Goal: Task Accomplishment & Management: Use online tool/utility

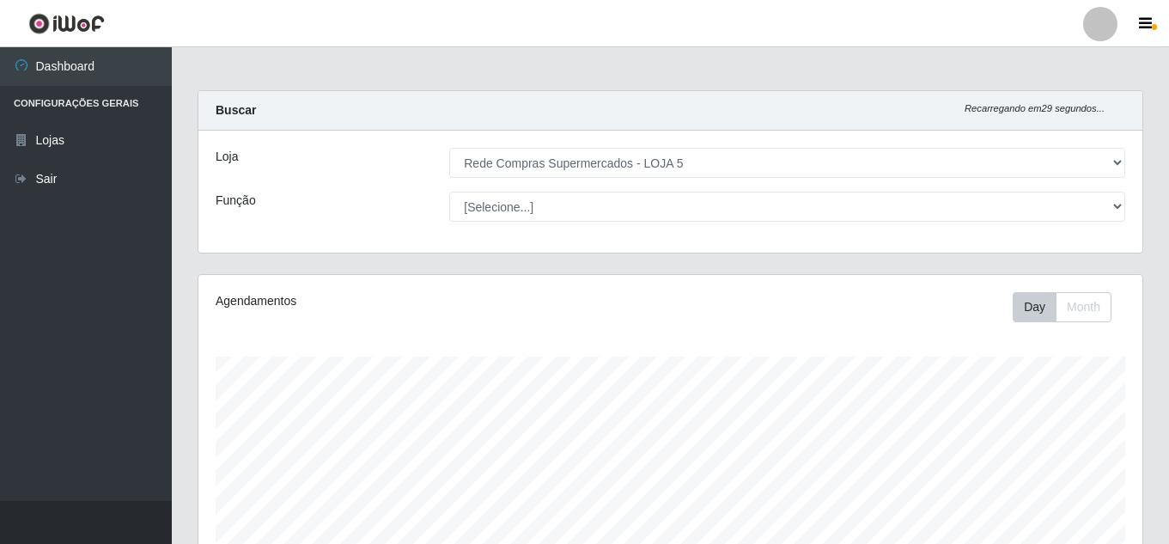
select select "397"
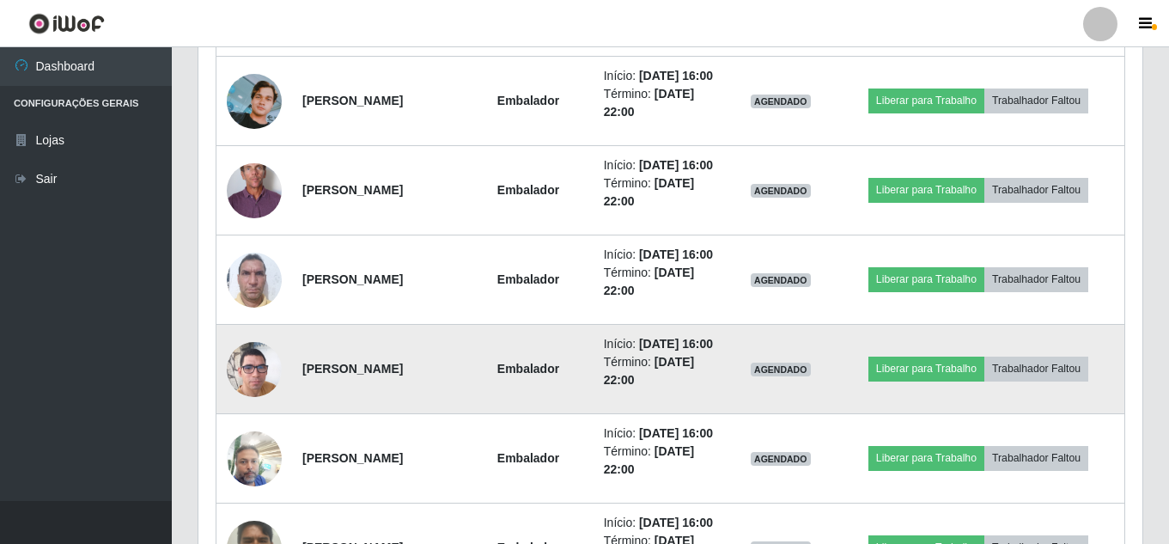
scroll to position [1172, 0]
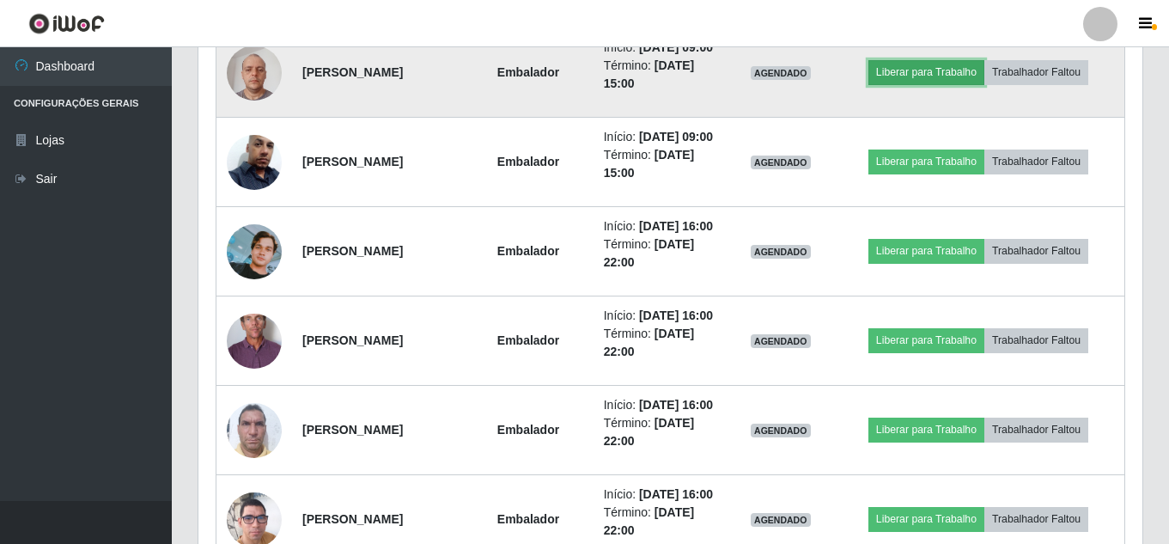
click at [929, 84] on button "Liberar para Trabalho" at bounding box center [926, 72] width 116 height 24
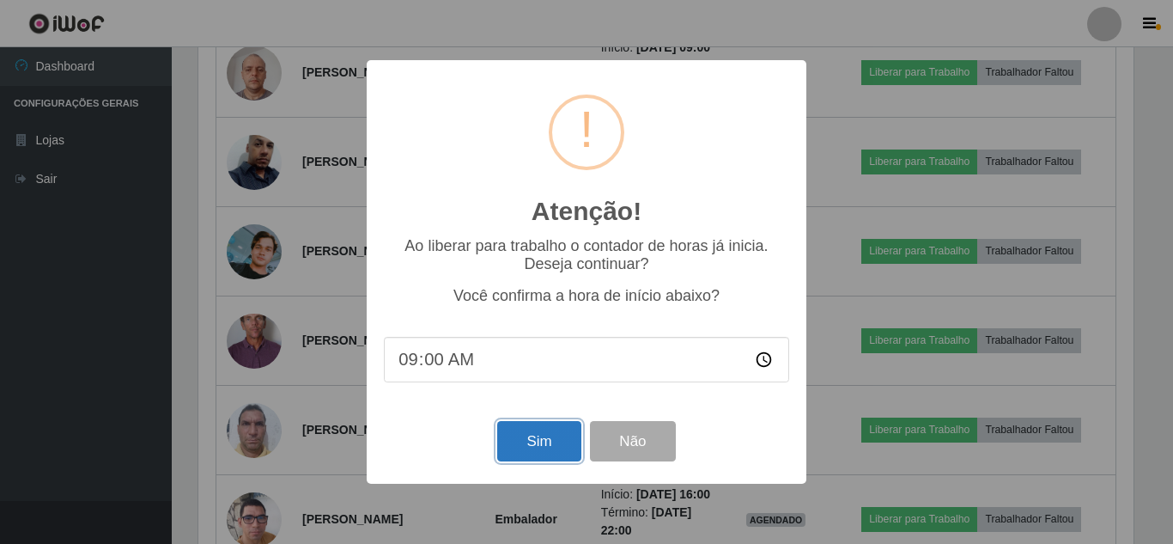
click at [530, 436] on button "Sim" at bounding box center [538, 441] width 83 height 40
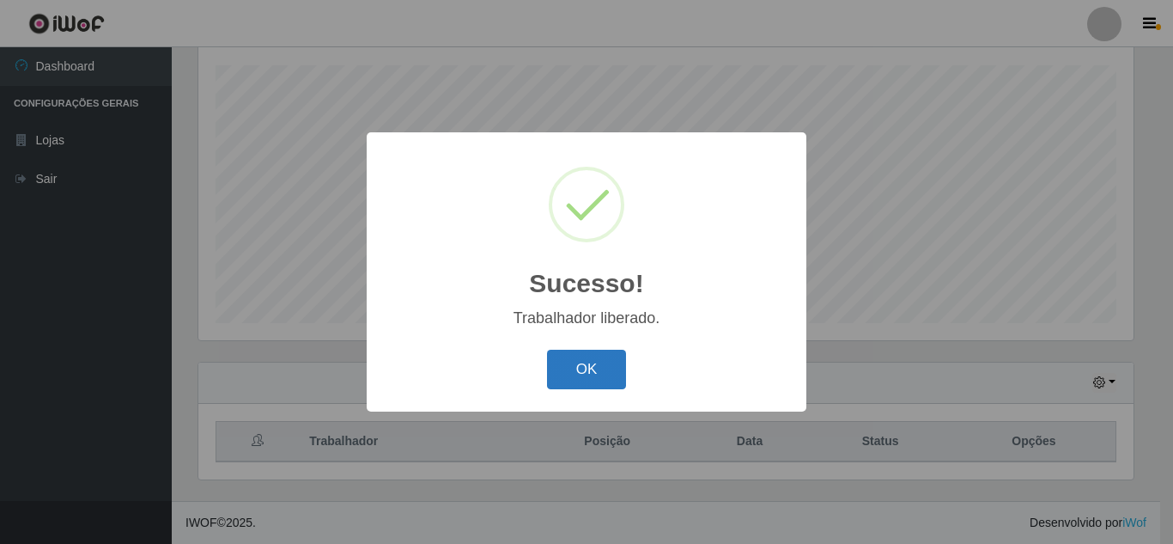
click at [587, 384] on button "OK" at bounding box center [587, 370] width 80 height 40
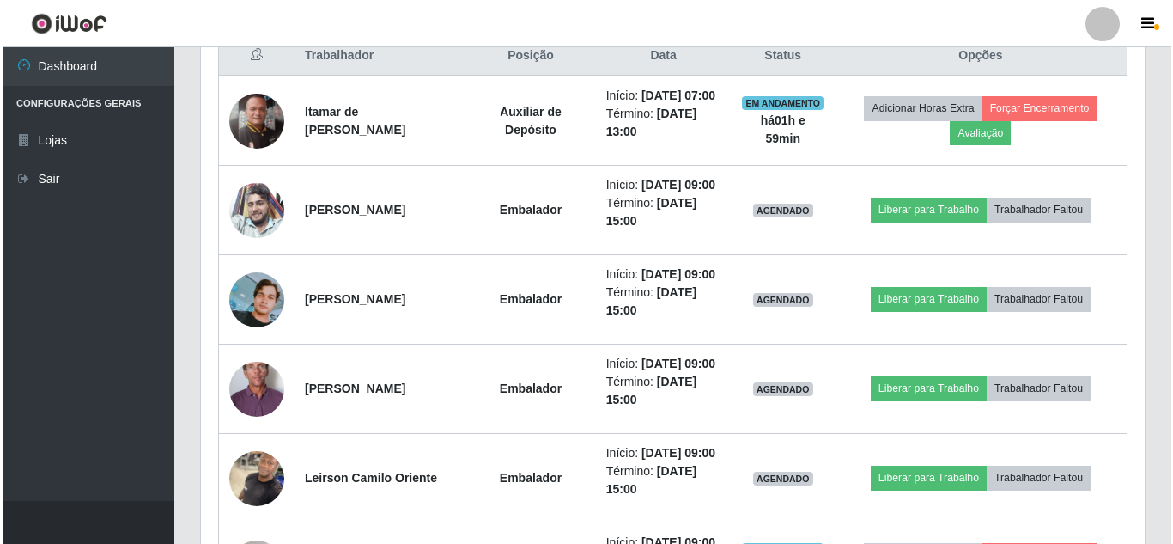
scroll to position [721, 0]
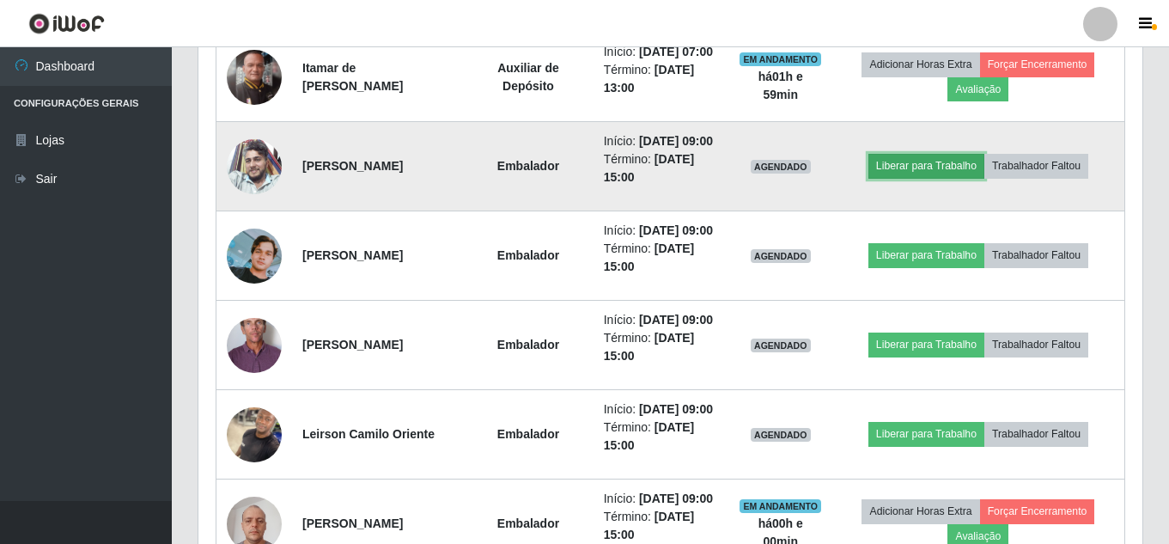
click at [963, 178] on button "Liberar para Trabalho" at bounding box center [926, 166] width 116 height 24
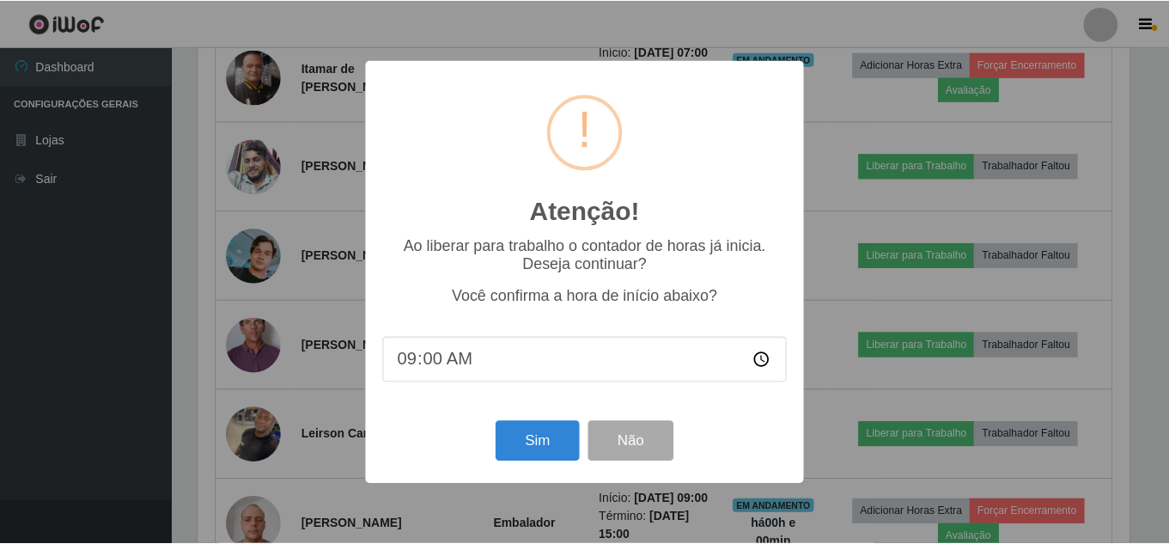
scroll to position [356, 935]
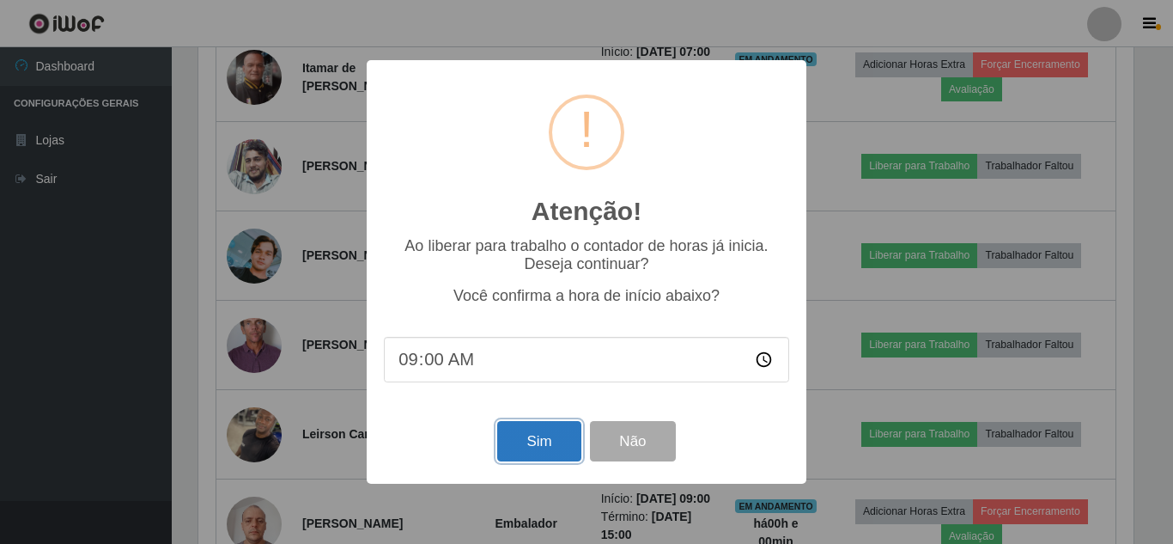
click at [527, 432] on button "Sim" at bounding box center [538, 441] width 83 height 40
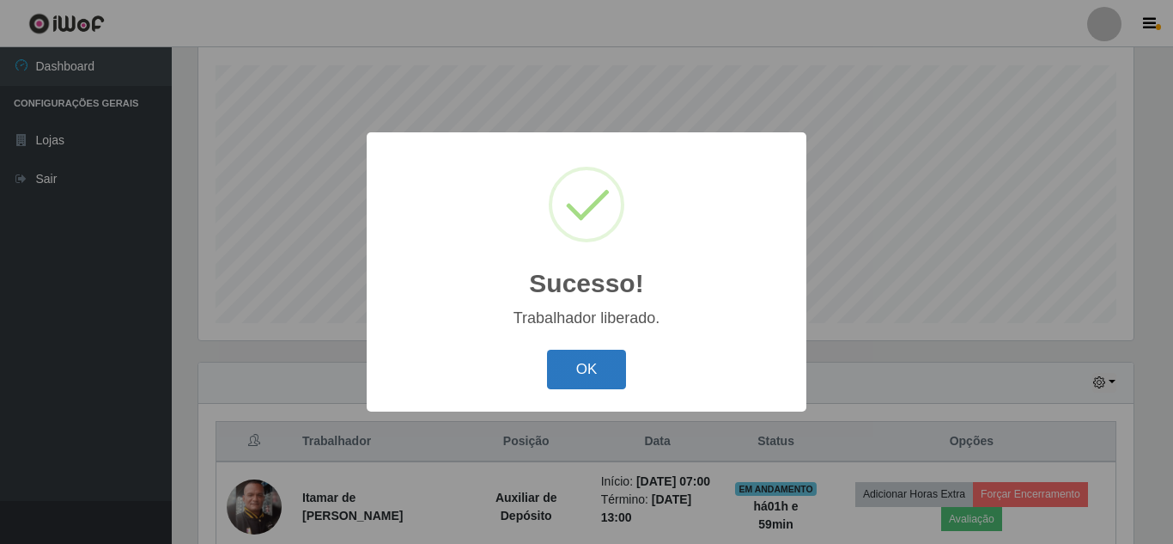
click at [589, 374] on button "OK" at bounding box center [587, 370] width 80 height 40
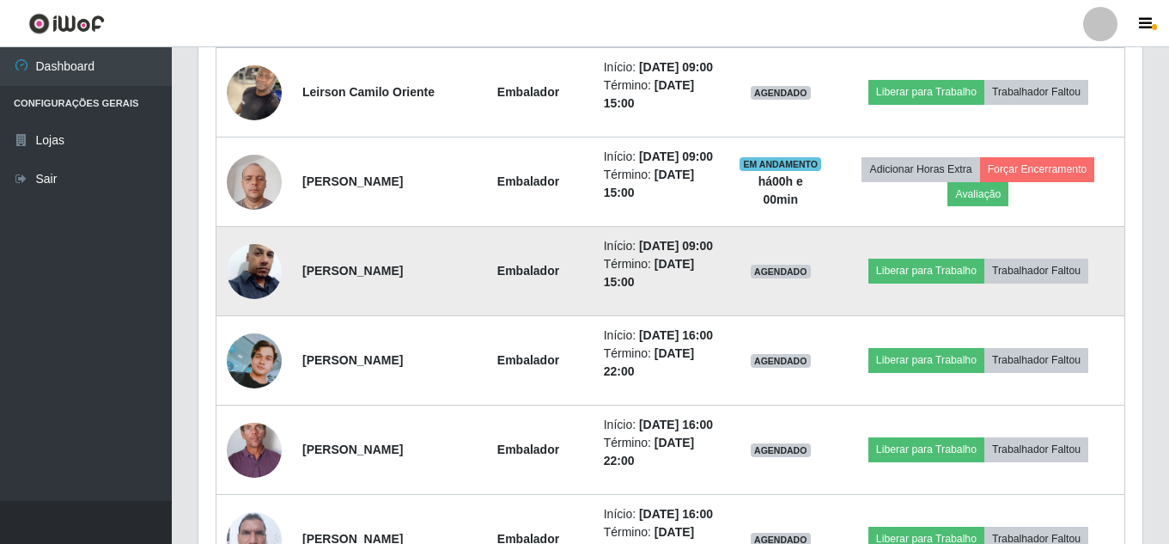
scroll to position [1064, 0]
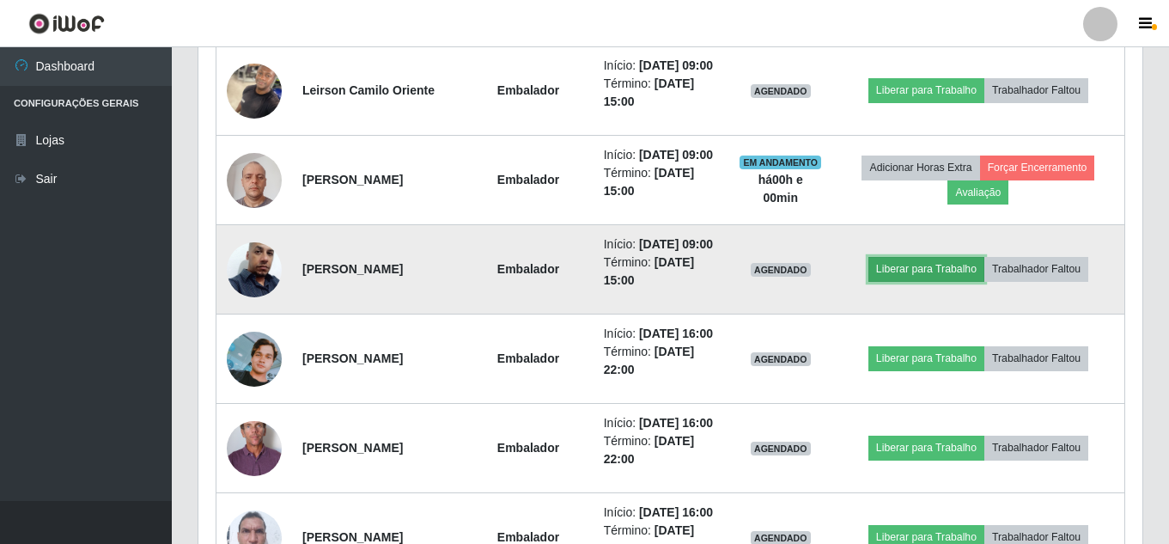
click at [907, 281] on button "Liberar para Trabalho" at bounding box center [926, 269] width 116 height 24
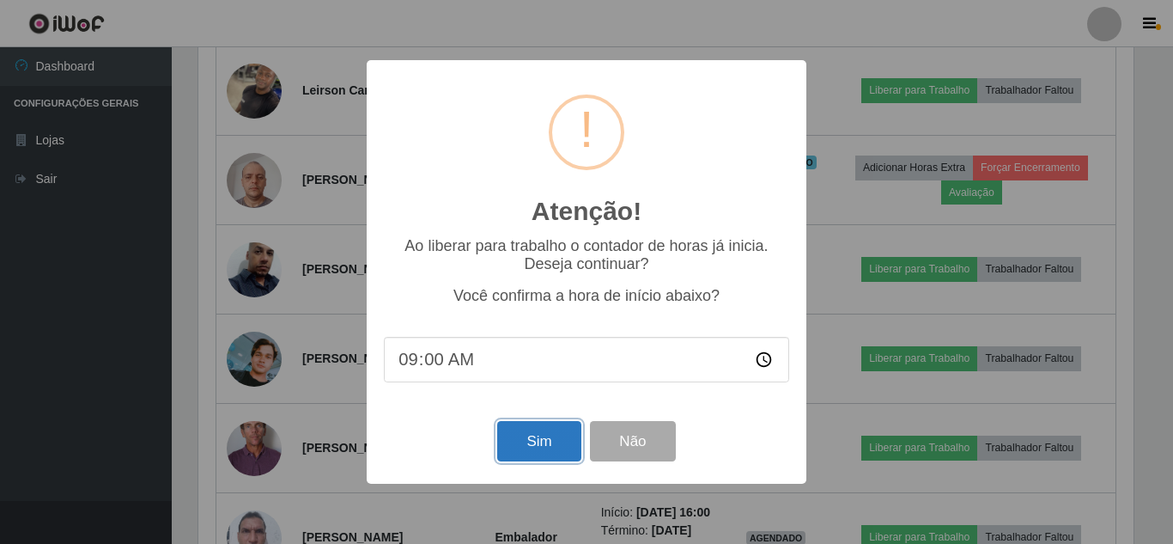
click at [552, 448] on button "Sim" at bounding box center [538, 441] width 83 height 40
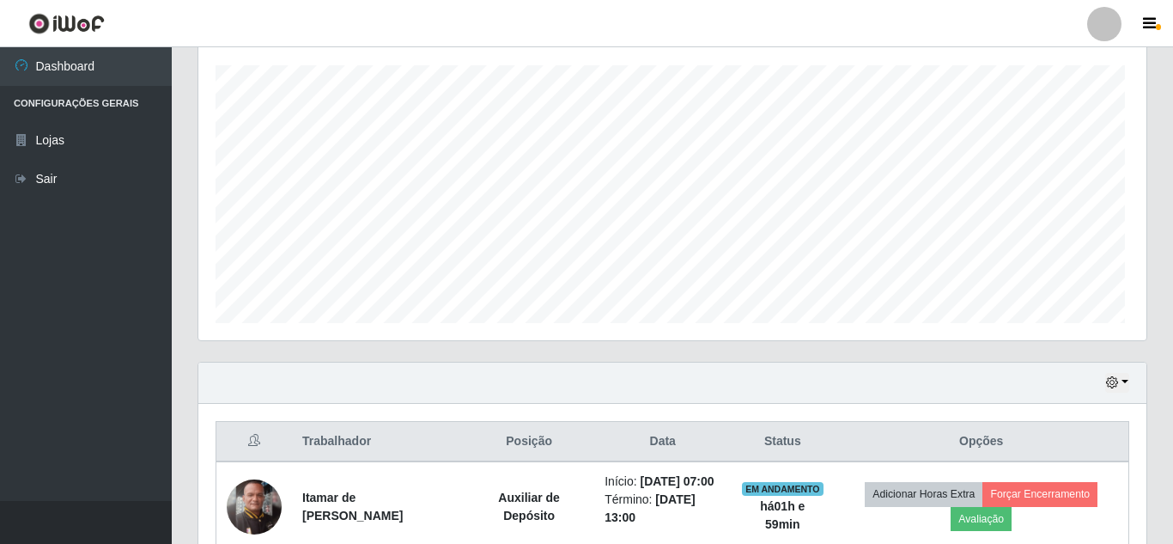
scroll to position [0, 0]
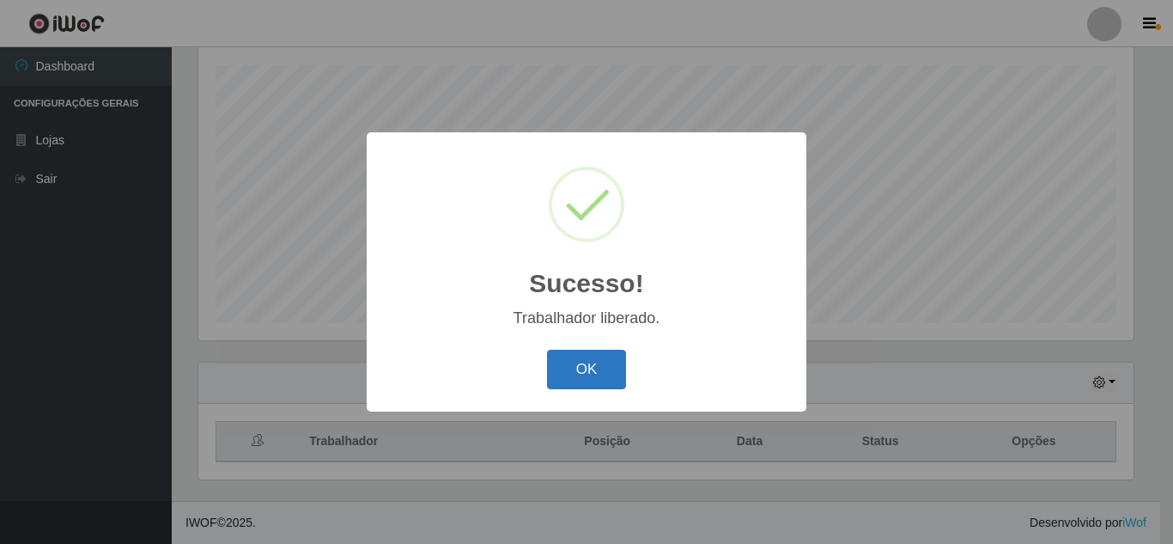
click at [576, 373] on button "OK" at bounding box center [587, 370] width 80 height 40
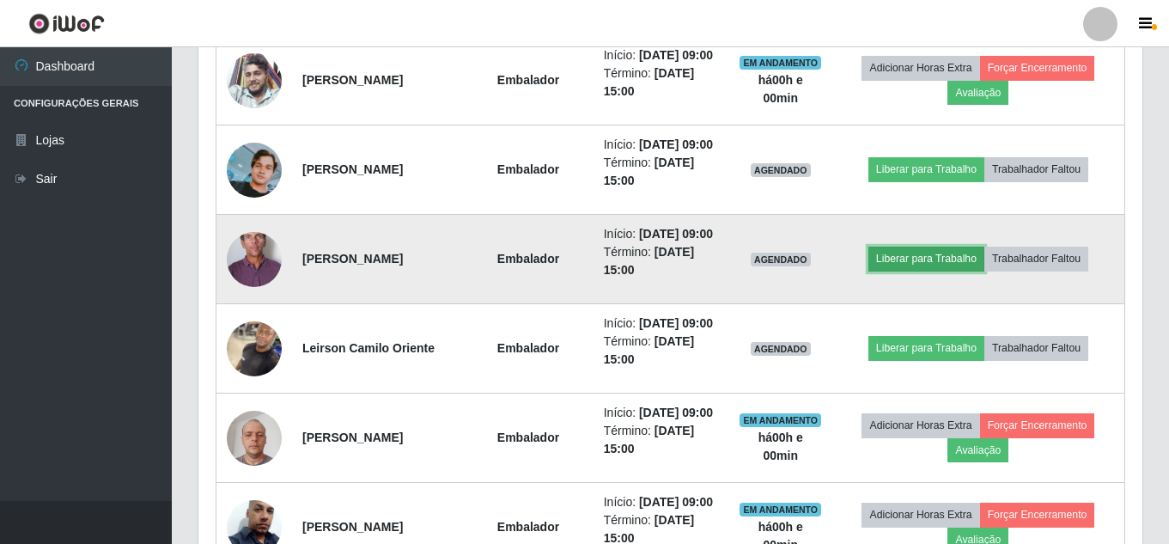
click at [924, 271] on button "Liberar para Trabalho" at bounding box center [926, 259] width 116 height 24
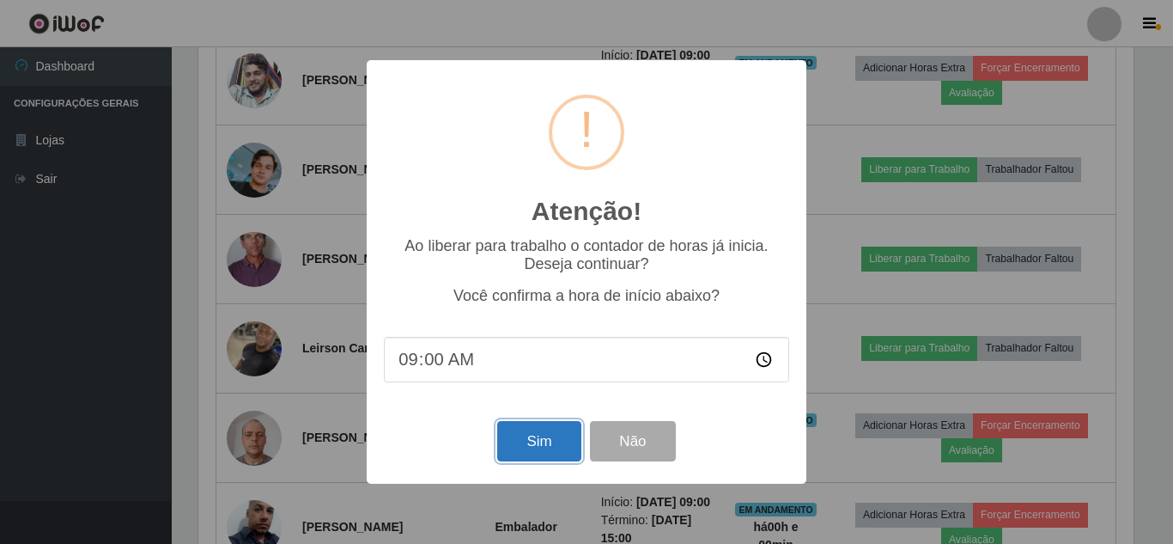
click at [520, 443] on button "Sim" at bounding box center [538, 441] width 83 height 40
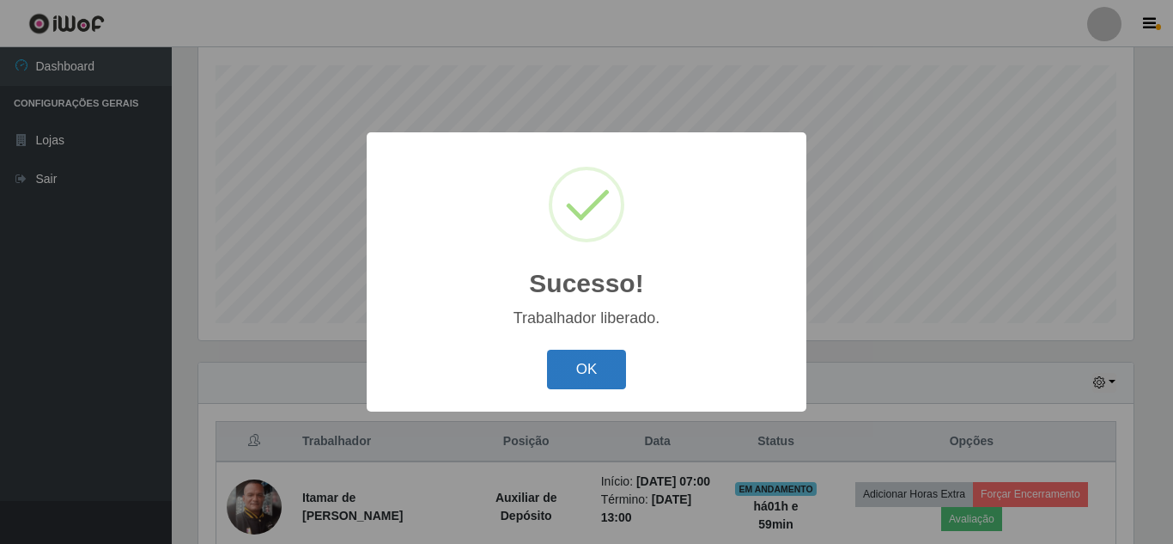
click at [567, 380] on button "OK" at bounding box center [587, 370] width 80 height 40
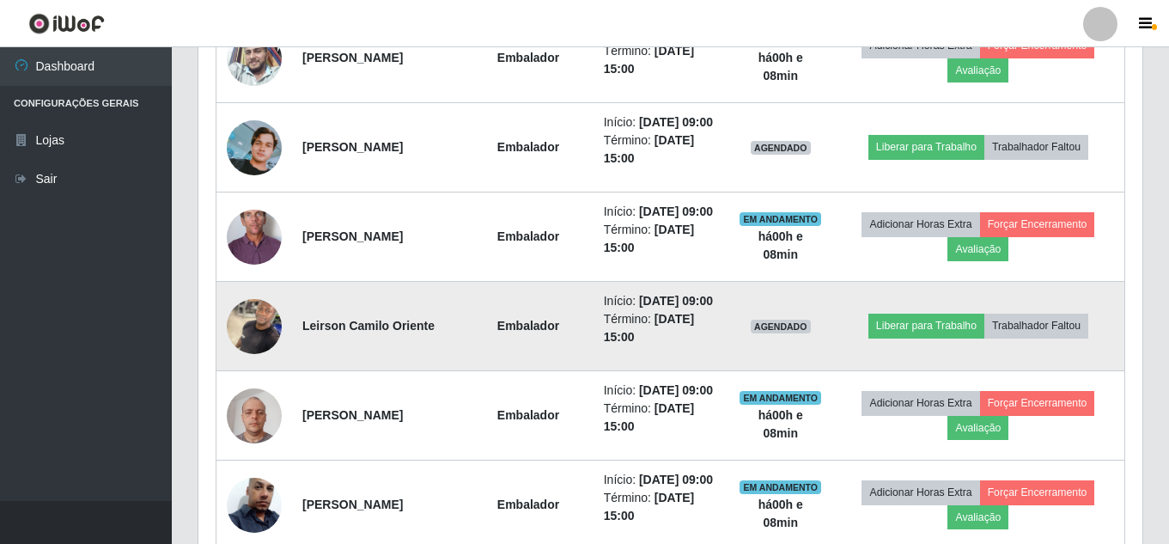
scroll to position [828, 0]
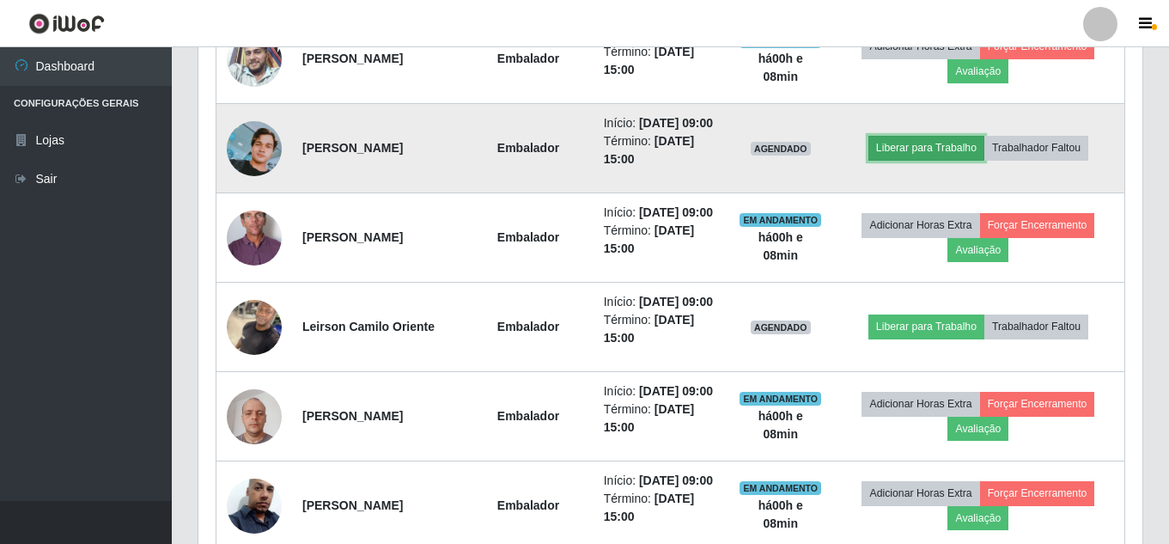
click at [928, 160] on button "Liberar para Trabalho" at bounding box center [926, 148] width 116 height 24
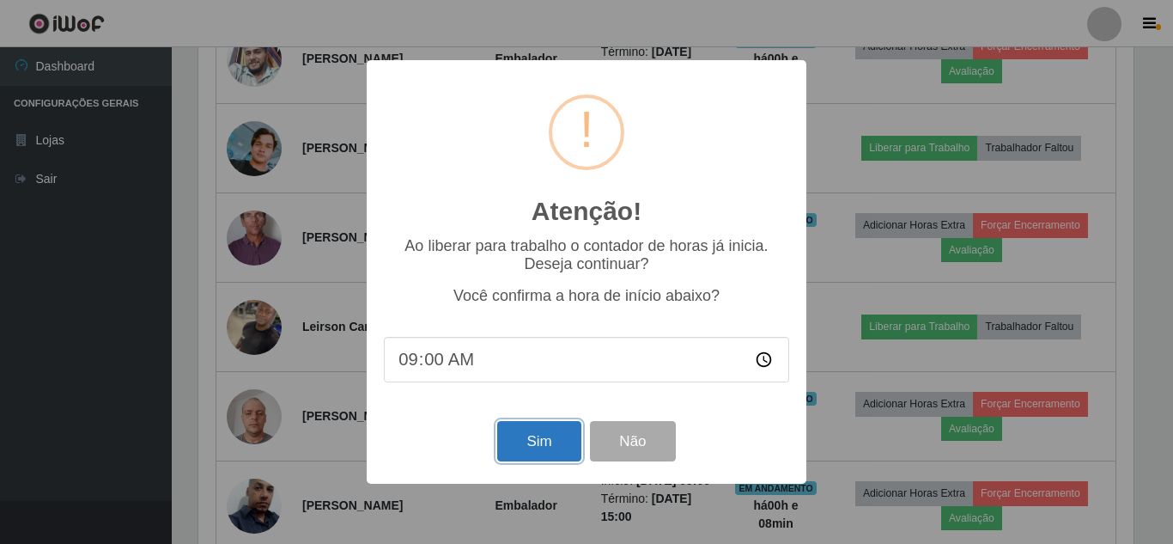
click at [563, 429] on button "Sim" at bounding box center [538, 441] width 83 height 40
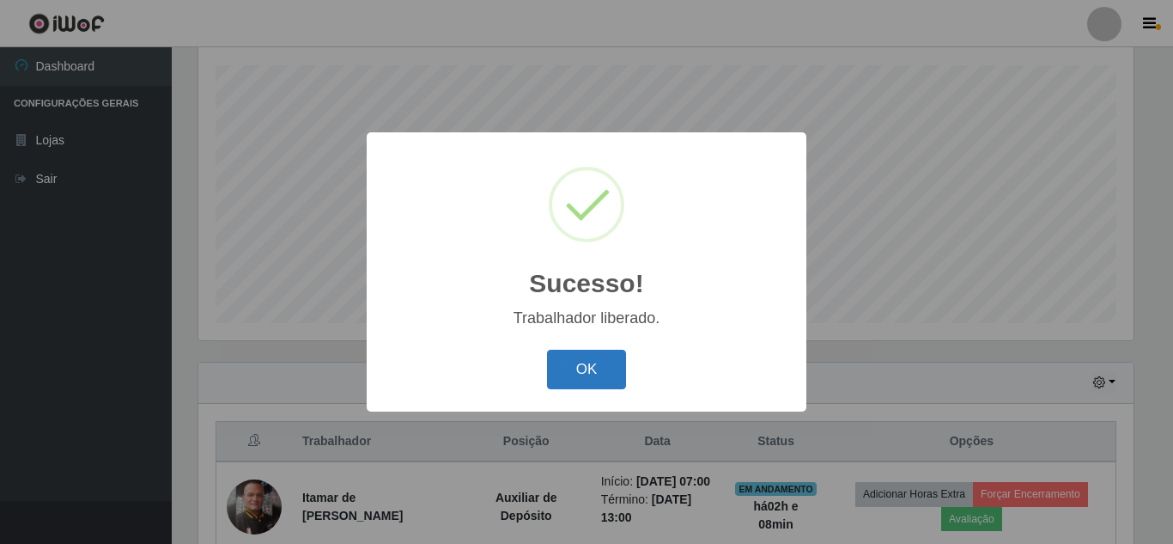
click at [600, 367] on button "OK" at bounding box center [587, 370] width 80 height 40
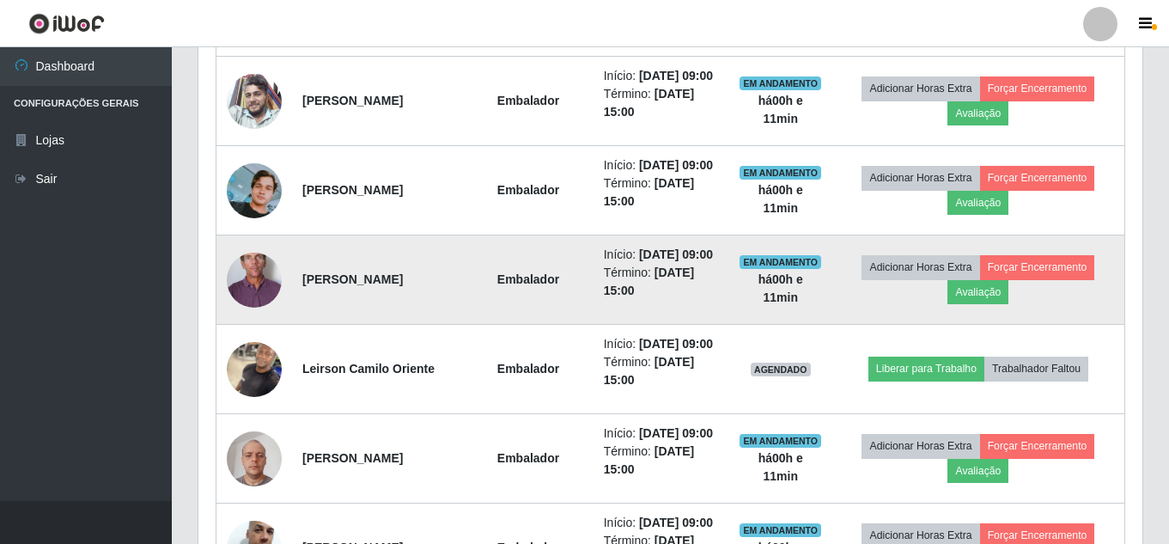
scroll to position [828, 0]
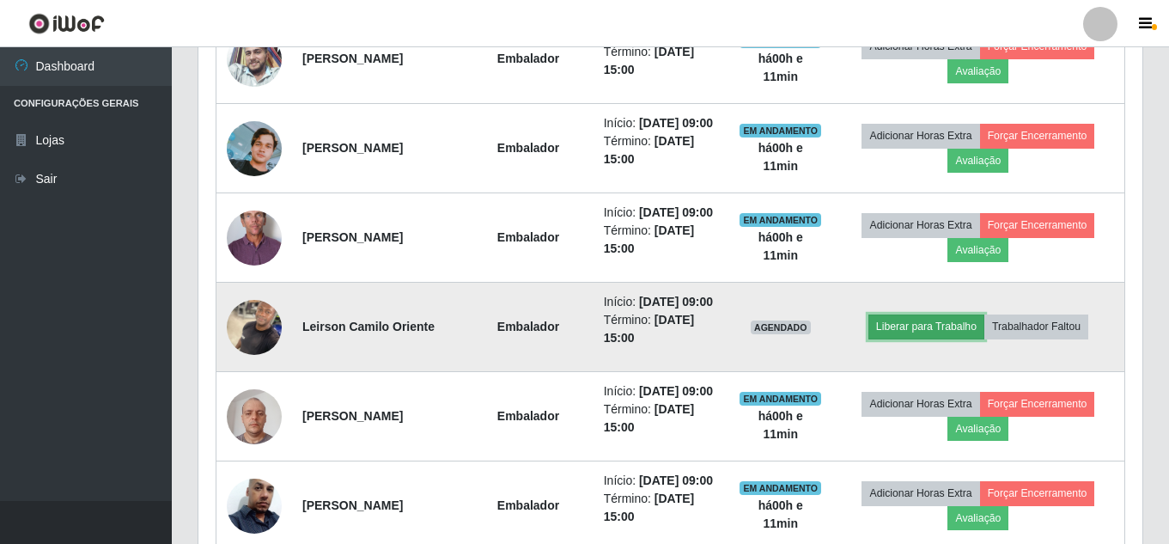
click at [901, 338] on button "Liberar para Trabalho" at bounding box center [926, 326] width 116 height 24
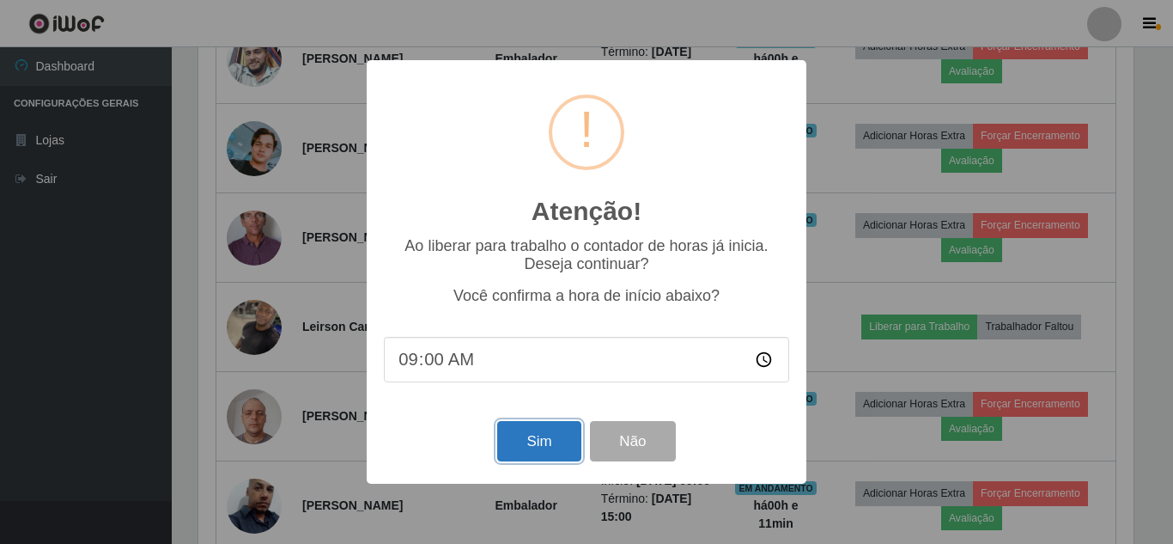
click at [554, 443] on button "Sim" at bounding box center [538, 441] width 83 height 40
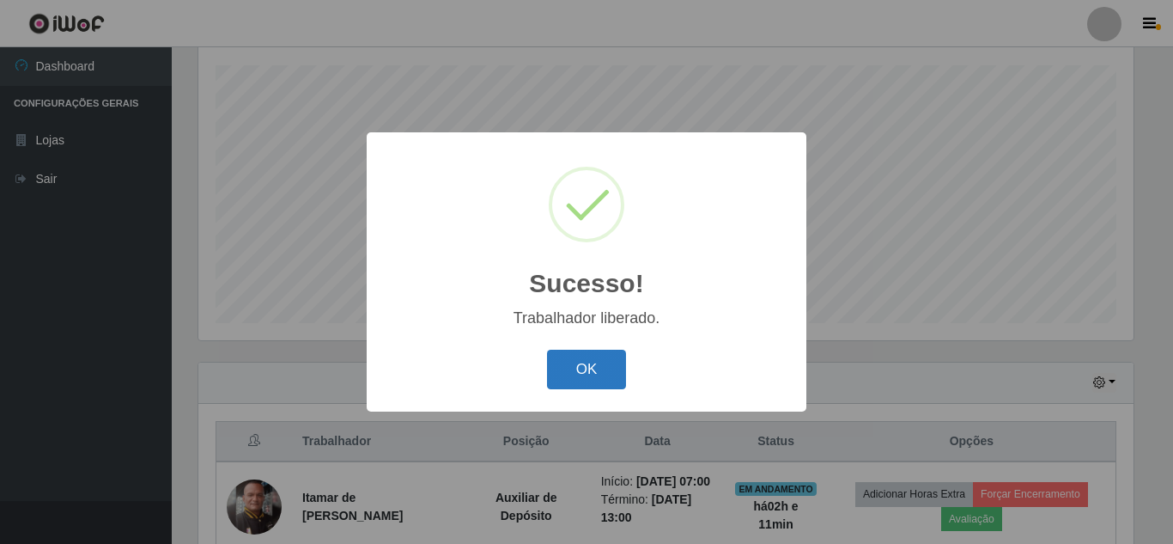
click at [575, 368] on button "OK" at bounding box center [587, 370] width 80 height 40
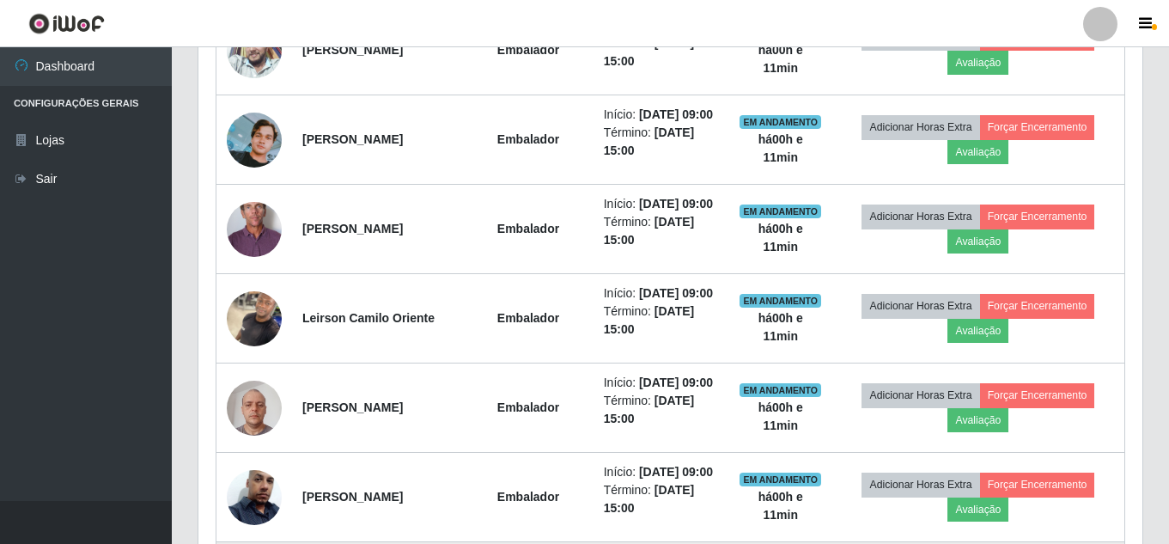
scroll to position [807, 0]
